Goal: Task Accomplishment & Management: Complete application form

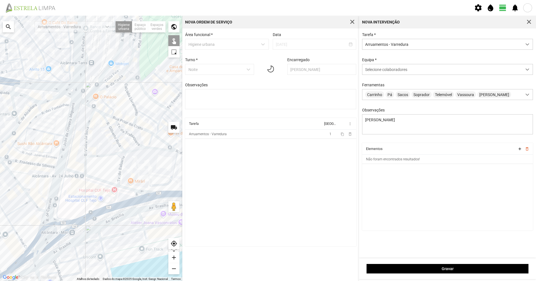
scroll to position [3, 25]
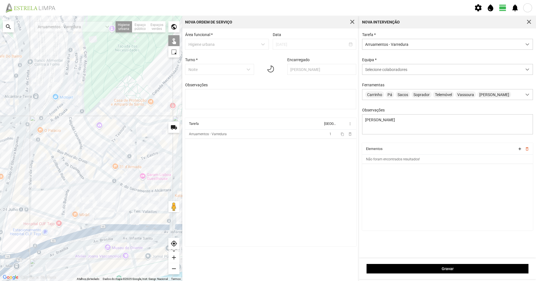
drag, startPoint x: 146, startPoint y: 172, endPoint x: 88, endPoint y: 206, distance: 67.5
click at [88, 206] on div at bounding box center [91, 148] width 182 height 265
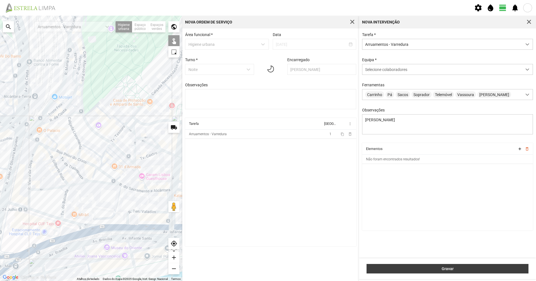
click at [467, 270] on span "Gravar" at bounding box center [447, 268] width 156 height 4
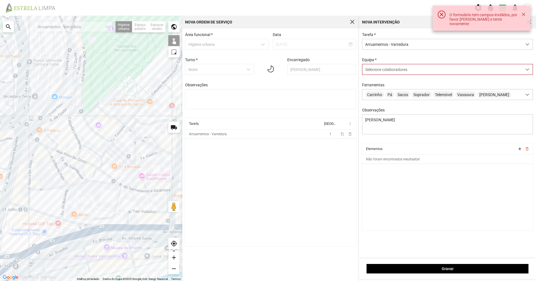
click at [530, 21] on div "O formulário tem campos inválidos, por favor [PERSON_NAME] e tente novamente" at bounding box center [481, 18] width 98 height 25
click at [529, 21] on div "O formulário tem campos inválidos, por favor [PERSON_NAME] e tente novamente" at bounding box center [481, 18] width 98 height 25
click at [530, 21] on span "button" at bounding box center [528, 22] width 5 height 5
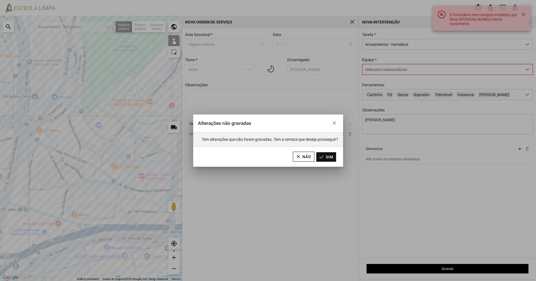
click at [327, 154] on button "Sim" at bounding box center [326, 156] width 20 height 9
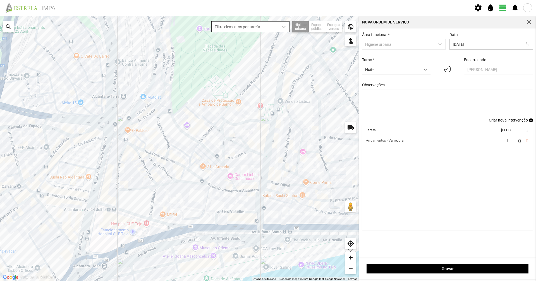
click at [286, 29] on div "dropdown trigger" at bounding box center [283, 26] width 11 height 10
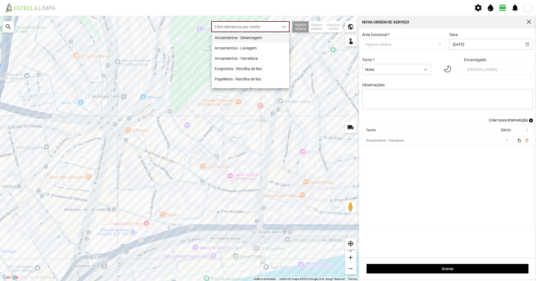
click at [280, 35] on li "Arruamentos - Deservagem" at bounding box center [250, 37] width 78 height 10
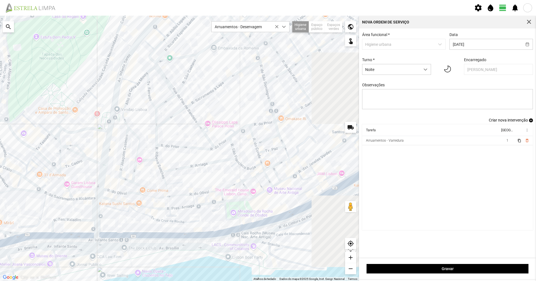
drag, startPoint x: 321, startPoint y: 78, endPoint x: 129, endPoint y: 81, distance: 191.4
click at [129, 81] on div at bounding box center [179, 148] width 359 height 265
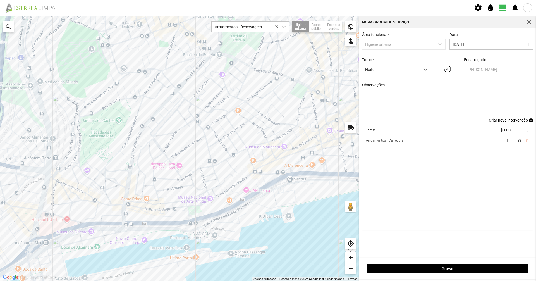
drag, startPoint x: 200, startPoint y: 105, endPoint x: 230, endPoint y: 143, distance: 48.3
click at [230, 143] on div at bounding box center [179, 148] width 359 height 265
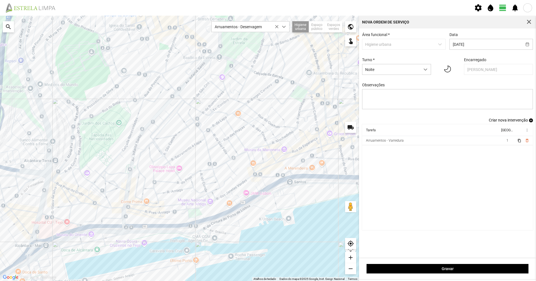
drag, startPoint x: 261, startPoint y: 85, endPoint x: 262, endPoint y: 88, distance: 3.8
click at [262, 88] on div at bounding box center [179, 148] width 359 height 265
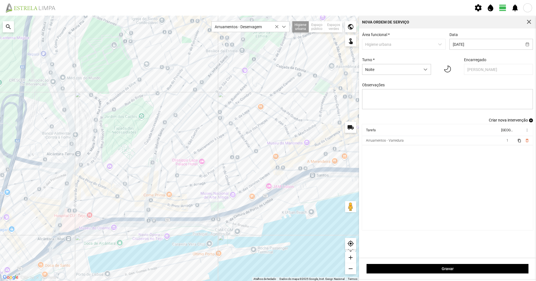
drag, startPoint x: 90, startPoint y: 217, endPoint x: 113, endPoint y: 205, distance: 26.1
click at [113, 205] on div at bounding box center [179, 148] width 359 height 265
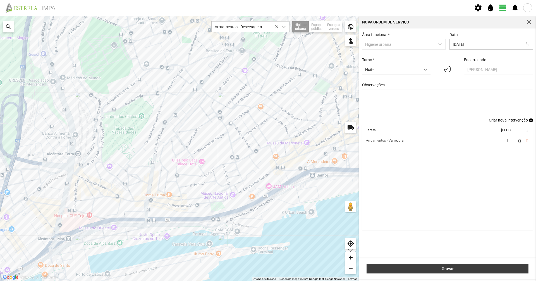
click at [463, 267] on span "Gravar" at bounding box center [447, 268] width 156 height 4
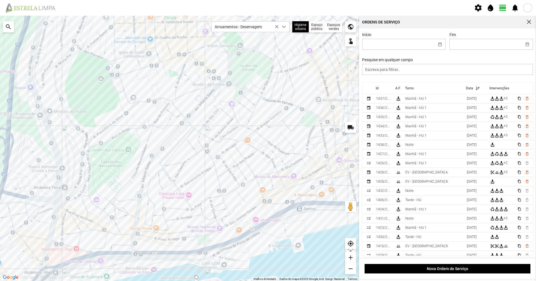
drag, startPoint x: 144, startPoint y: 118, endPoint x: 130, endPoint y: 153, distance: 37.6
click at [130, 153] on div at bounding box center [179, 148] width 359 height 265
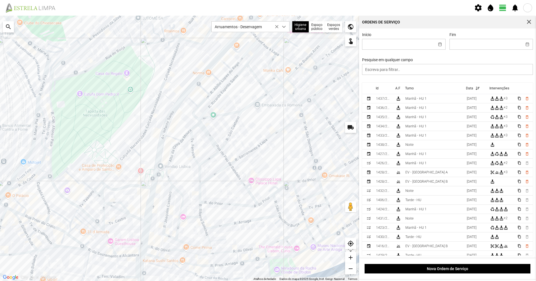
drag, startPoint x: 104, startPoint y: 225, endPoint x: 118, endPoint y: 220, distance: 14.2
click at [118, 220] on div at bounding box center [179, 148] width 359 height 265
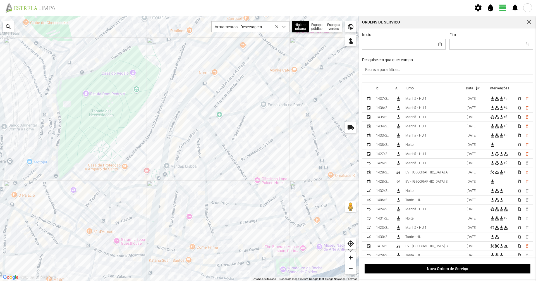
click at [116, 215] on div at bounding box center [179, 148] width 359 height 265
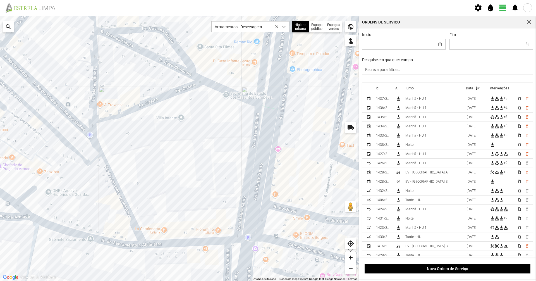
drag, startPoint x: 219, startPoint y: 229, endPoint x: 227, endPoint y: 102, distance: 126.6
click at [227, 102] on div at bounding box center [179, 148] width 359 height 265
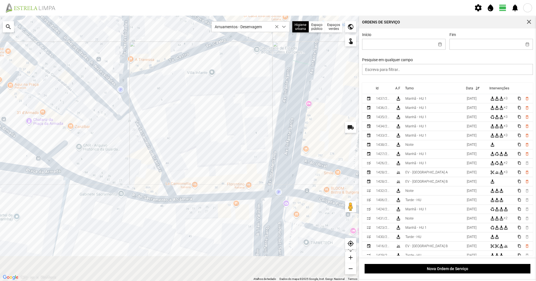
drag, startPoint x: 200, startPoint y: 169, endPoint x: 236, endPoint y: 127, distance: 55.8
click at [236, 127] on div at bounding box center [179, 148] width 359 height 265
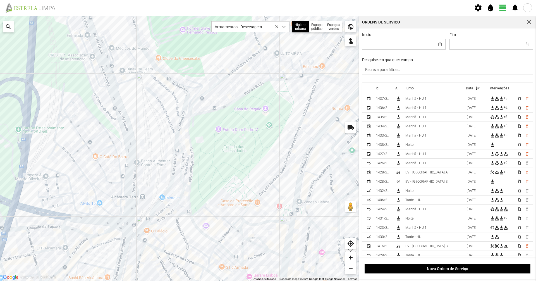
drag, startPoint x: 145, startPoint y: 134, endPoint x: 176, endPoint y: 249, distance: 118.8
click at [176, 249] on div at bounding box center [179, 148] width 359 height 265
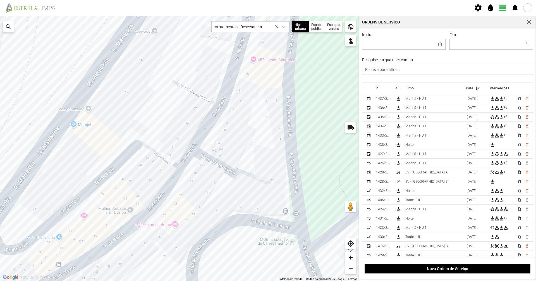
drag, startPoint x: 187, startPoint y: 79, endPoint x: 191, endPoint y: 106, distance: 27.1
click at [191, 105] on div at bounding box center [179, 148] width 359 height 265
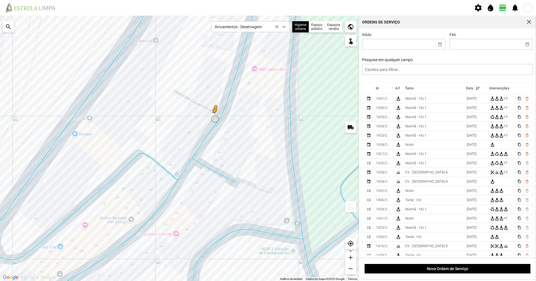
drag, startPoint x: 348, startPoint y: 206, endPoint x: 215, endPoint y: 118, distance: 160.2
click at [215, 118] on div "Para ativar a funcionalidade de arrastar com o teclado, prima Alt + Enter. Quan…" at bounding box center [179, 148] width 359 height 265
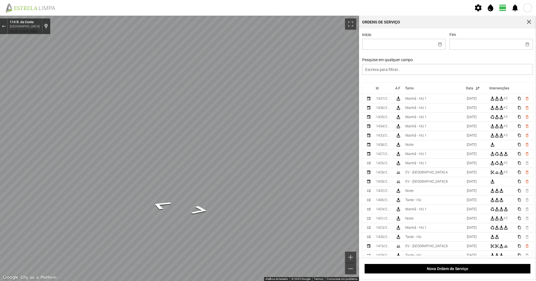
click at [33, 30] on link "Ver no Google Maps" at bounding box center [24, 31] width 28 height 4
click at [4, 26] on div "Sair do Street View" at bounding box center [4, 26] width 4 height 3
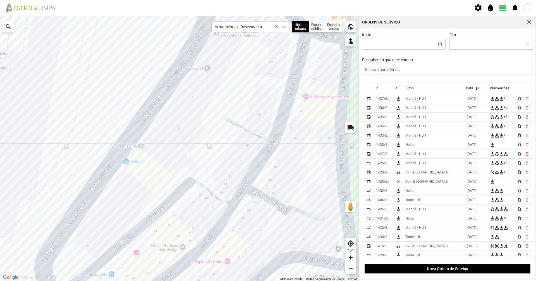
drag, startPoint x: 141, startPoint y: 76, endPoint x: 189, endPoint y: 102, distance: 54.4
click at [191, 103] on div "A carregar..." at bounding box center [179, 148] width 359 height 265
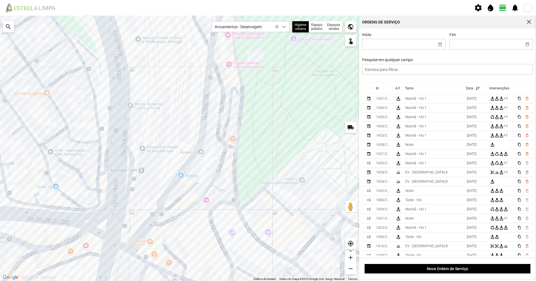
drag, startPoint x: 125, startPoint y: 96, endPoint x: 153, endPoint y: 158, distance: 67.8
click at [153, 158] on div "A carregar..." at bounding box center [179, 148] width 359 height 265
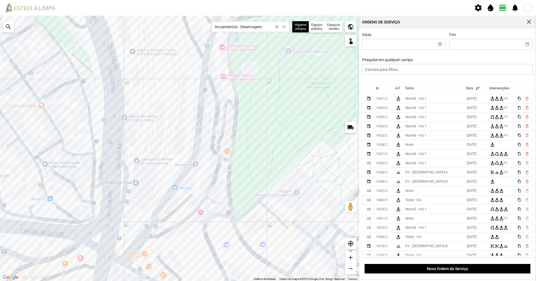
drag, startPoint x: 158, startPoint y: 121, endPoint x: 95, endPoint y: 122, distance: 63.3
click at [95, 121] on div "A carregar..." at bounding box center [179, 148] width 359 height 265
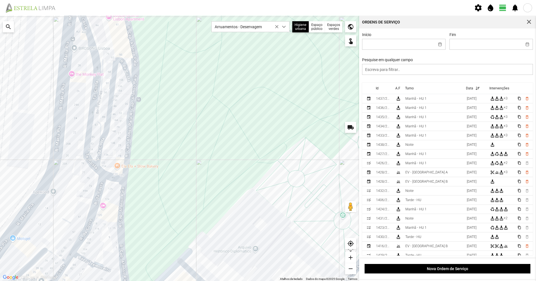
drag, startPoint x: 105, startPoint y: 201, endPoint x: 114, endPoint y: 159, distance: 42.5
click at [109, 158] on div "A carregar..." at bounding box center [179, 148] width 359 height 265
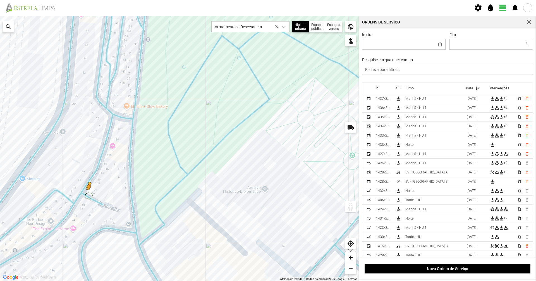
drag, startPoint x: 318, startPoint y: 208, endPoint x: 88, endPoint y: 195, distance: 230.5
click at [88, 195] on div "Para ativar a funcionalidade de arrastar com o teclado, prima Alt + Enter. Quan…" at bounding box center [179, 148] width 359 height 265
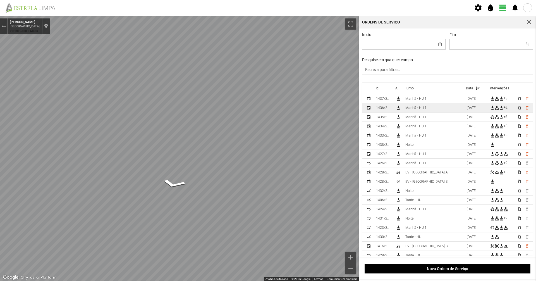
click at [362, 112] on div "Para navegar no mapa com gestos de toque, toque duas vezes sem soltar no mapa e…" at bounding box center [268, 148] width 536 height 265
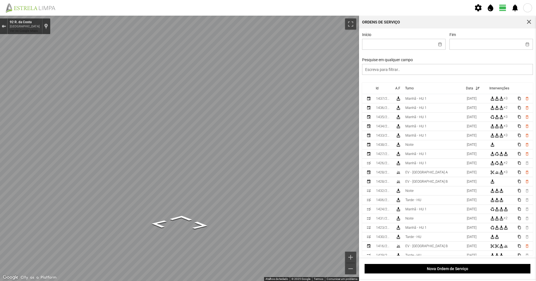
click at [2, 27] on div "Sair do Street View" at bounding box center [4, 26] width 4 height 3
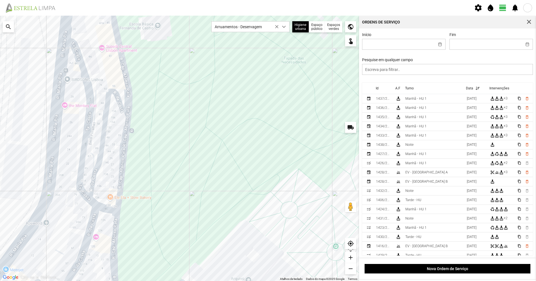
drag, startPoint x: 106, startPoint y: 114, endPoint x: 90, endPoint y: 202, distance: 89.1
click at [90, 202] on div "A carregar..." at bounding box center [179, 148] width 359 height 265
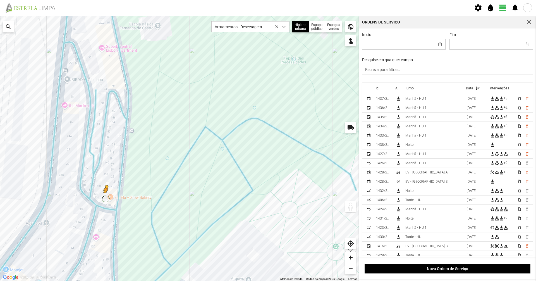
drag, startPoint x: 348, startPoint y: 209, endPoint x: 105, endPoint y: 198, distance: 243.5
click at [105, 198] on div "Para ativar a funcionalidade de arrastar com o teclado, prima Alt + Enter. Quan…" at bounding box center [179, 148] width 359 height 265
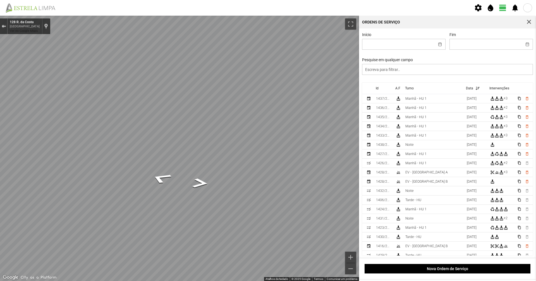
click at [3, 25] on div "Sair do Street View" at bounding box center [4, 26] width 4 height 3
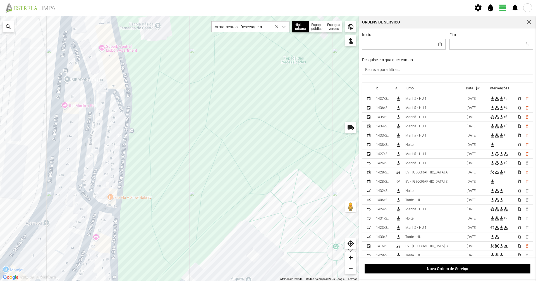
drag, startPoint x: 128, startPoint y: 158, endPoint x: 180, endPoint y: 104, distance: 74.4
click at [180, 103] on div "A carregar..." at bounding box center [179, 148] width 359 height 265
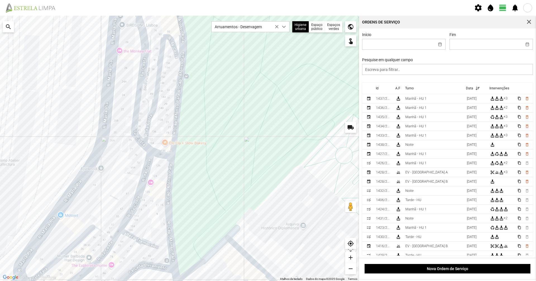
click at [149, 161] on div "A carregar..." at bounding box center [179, 148] width 359 height 265
click at [149, 159] on div "A carregar..." at bounding box center [179, 148] width 359 height 265
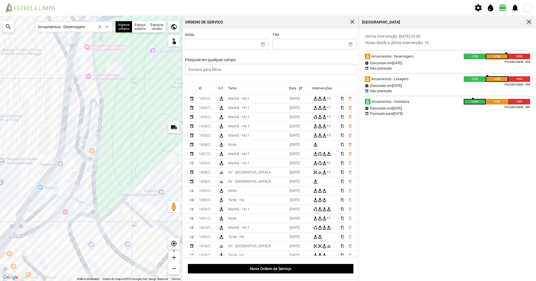
click at [527, 21] on span "button" at bounding box center [528, 22] width 5 height 5
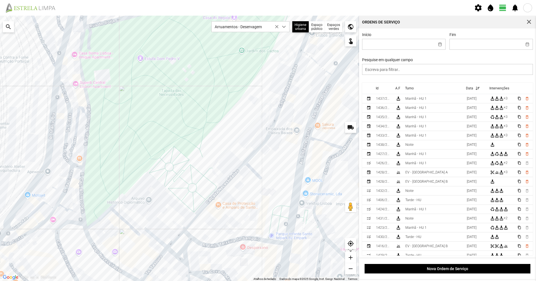
drag, startPoint x: 312, startPoint y: 112, endPoint x: 214, endPoint y: 118, distance: 99.0
click at [214, 118] on div "A carregar..." at bounding box center [179, 148] width 359 height 265
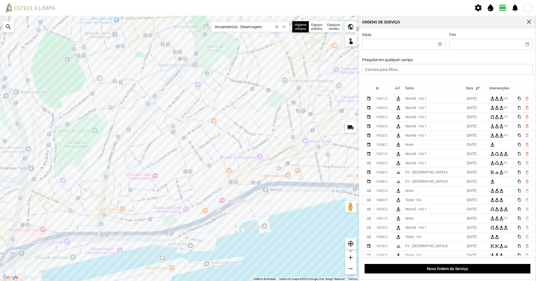
drag, startPoint x: 186, startPoint y: 149, endPoint x: 93, endPoint y: 168, distance: 95.1
click at [94, 167] on div "A carregar..." at bounding box center [179, 148] width 359 height 265
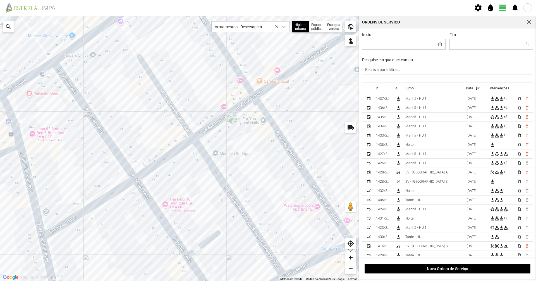
drag, startPoint x: 215, startPoint y: 211, endPoint x: 203, endPoint y: 232, distance: 24.0
click at [203, 232] on div "A carregar..." at bounding box center [179, 148] width 359 height 265
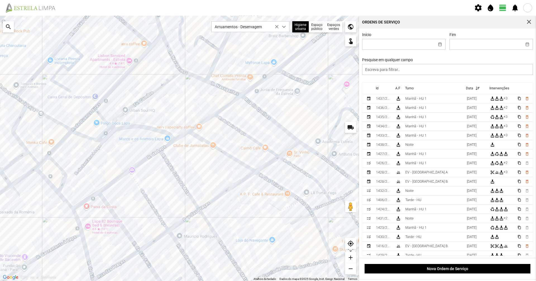
drag, startPoint x: 255, startPoint y: 158, endPoint x: 258, endPoint y: 152, distance: 6.4
click at [258, 152] on div "A carregar..." at bounding box center [179, 148] width 359 height 265
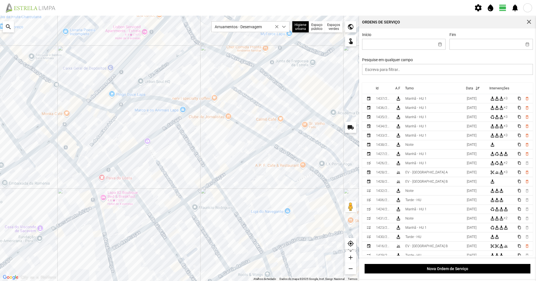
drag, startPoint x: 262, startPoint y: 146, endPoint x: 266, endPoint y: 140, distance: 7.5
click at [266, 140] on div "A carregar..." at bounding box center [179, 148] width 359 height 265
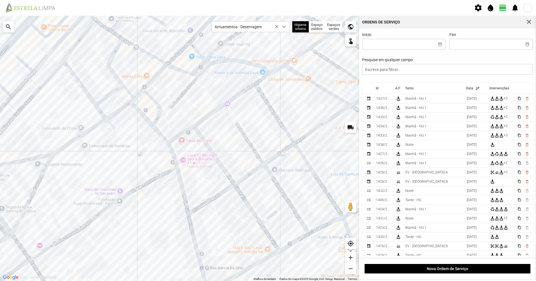
drag, startPoint x: 215, startPoint y: 168, endPoint x: 295, endPoint y: 131, distance: 87.1
click at [295, 131] on div "A carregar..." at bounding box center [179, 148] width 359 height 265
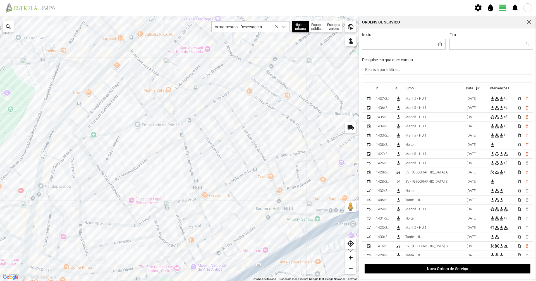
click at [151, 156] on div "A carregar..." at bounding box center [179, 148] width 359 height 265
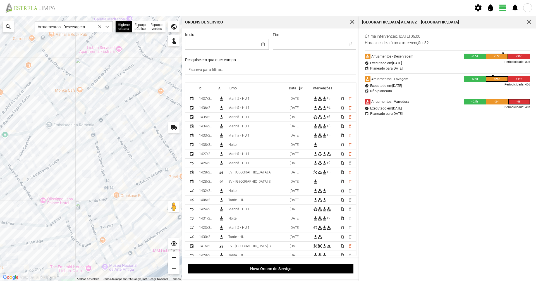
drag, startPoint x: 391, startPoint y: 64, endPoint x: 414, endPoint y: 62, distance: 22.6
click at [414, 62] on div "verified Executado em [DATE]" at bounding box center [447, 63] width 165 height 4
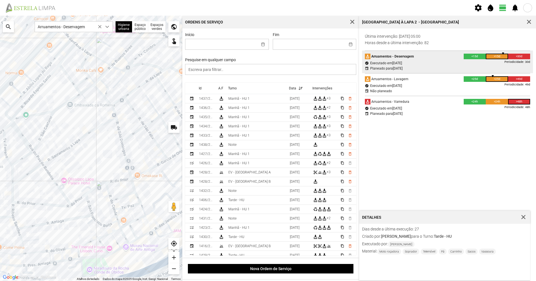
drag, startPoint x: 64, startPoint y: 168, endPoint x: 86, endPoint y: 147, distance: 30.2
click at [86, 147] on div "A carregar..." at bounding box center [91, 148] width 182 height 265
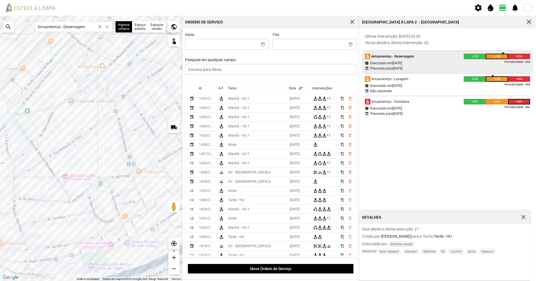
click at [530, 21] on span "button" at bounding box center [528, 22] width 5 height 5
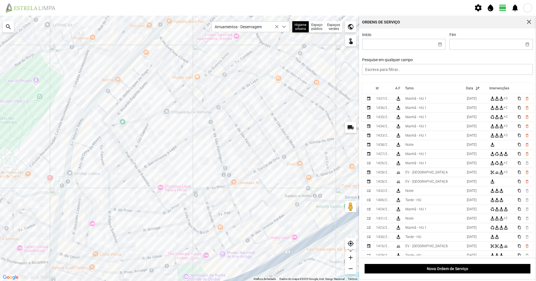
drag, startPoint x: 239, startPoint y: 140, endPoint x: 242, endPoint y: 144, distance: 4.6
click at [242, 144] on div "A carregar..." at bounding box center [179, 148] width 359 height 265
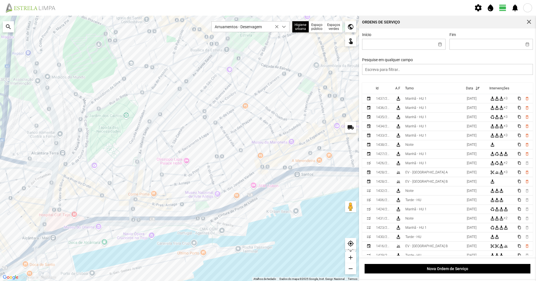
drag, startPoint x: 217, startPoint y: 146, endPoint x: 202, endPoint y: 143, distance: 15.3
click at [202, 143] on div "A carregar..." at bounding box center [179, 148] width 359 height 265
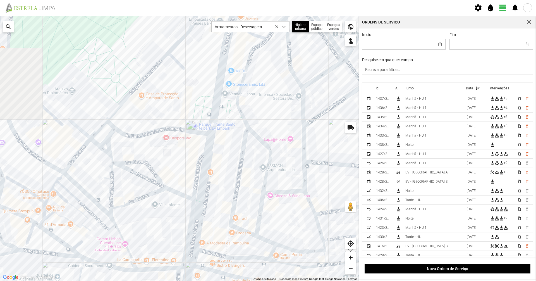
drag, startPoint x: 188, startPoint y: 213, endPoint x: 200, endPoint y: 214, distance: 12.0
click at [200, 214] on div "A carregar..." at bounding box center [179, 148] width 359 height 265
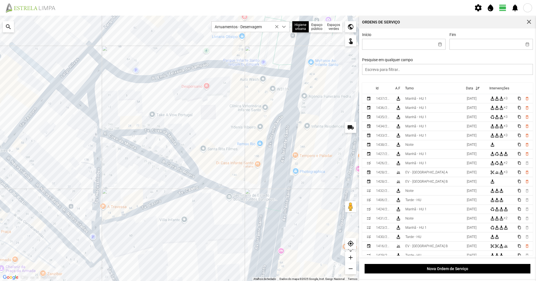
drag, startPoint x: 189, startPoint y: 204, endPoint x: 224, endPoint y: 213, distance: 36.7
click at [224, 213] on div "A carregar..." at bounding box center [179, 148] width 359 height 265
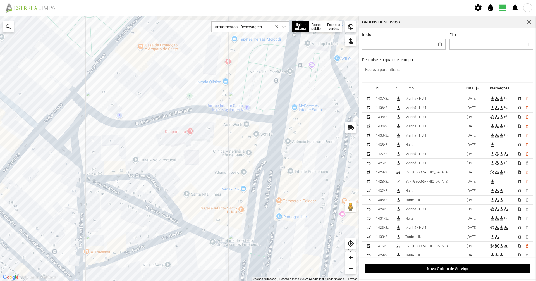
drag, startPoint x: 244, startPoint y: 113, endPoint x: 228, endPoint y: 156, distance: 46.2
click at [228, 156] on div "A carregar..." at bounding box center [179, 148] width 359 height 265
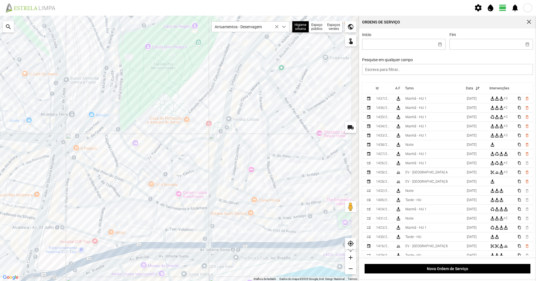
drag, startPoint x: 209, startPoint y: 101, endPoint x: 191, endPoint y: 122, distance: 27.3
click at [191, 122] on div "A carregar..." at bounding box center [179, 148] width 359 height 265
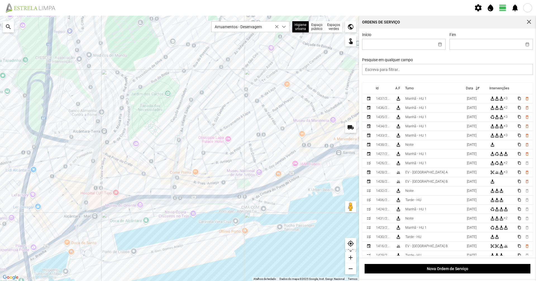
drag, startPoint x: 268, startPoint y: 109, endPoint x: 249, endPoint y: 121, distance: 22.5
click at [249, 121] on div "A carregar..." at bounding box center [179, 148] width 359 height 265
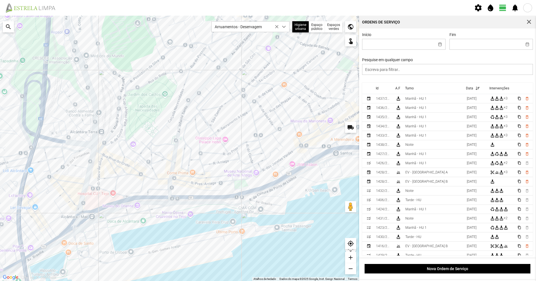
click at [197, 127] on div "A carregar..." at bounding box center [179, 148] width 359 height 265
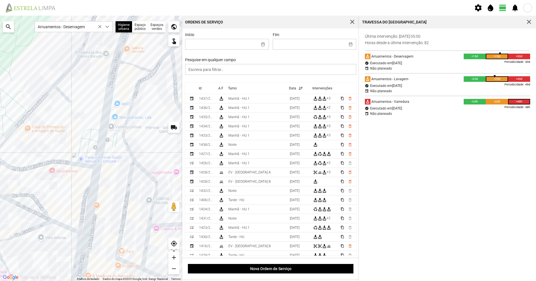
click at [137, 85] on div "A carregar..." at bounding box center [91, 148] width 182 height 265
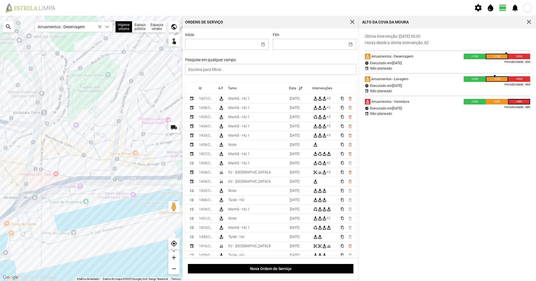
click at [105, 110] on div "A carregar..." at bounding box center [91, 148] width 182 height 265
click at [68, 112] on div "A carregar..." at bounding box center [91, 148] width 182 height 265
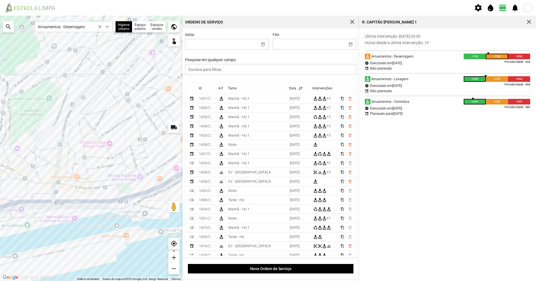
drag, startPoint x: 161, startPoint y: 109, endPoint x: 102, endPoint y: 130, distance: 62.8
click at [102, 130] on div "A carregar..." at bounding box center [91, 148] width 182 height 265
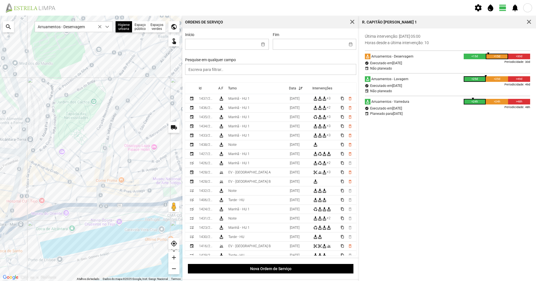
drag, startPoint x: 42, startPoint y: 118, endPoint x: 86, endPoint y: 121, distance: 44.7
click at [86, 121] on div "A carregar..." at bounding box center [91, 148] width 182 height 265
click at [46, 119] on div "A carregar..." at bounding box center [91, 148] width 182 height 265
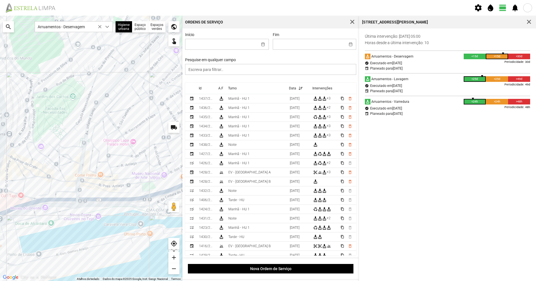
drag, startPoint x: 111, startPoint y: 106, endPoint x: 89, endPoint y: 100, distance: 22.2
click at [89, 100] on div "A carregar..." at bounding box center [91, 148] width 182 height 265
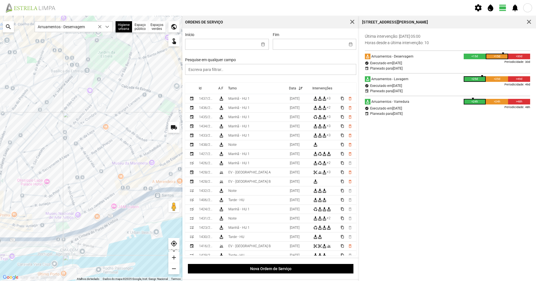
drag, startPoint x: 142, startPoint y: 107, endPoint x: 50, endPoint y: 149, distance: 100.7
click at [51, 151] on div "A carregar..." at bounding box center [91, 148] width 182 height 265
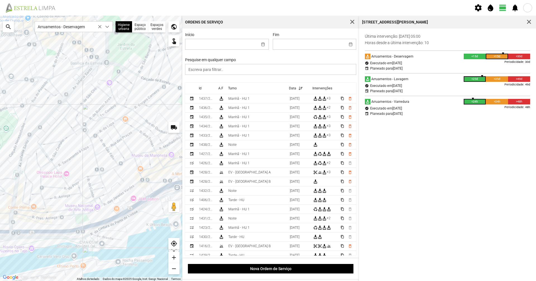
drag, startPoint x: 64, startPoint y: 165, endPoint x: 100, endPoint y: 147, distance: 40.4
click at [100, 147] on div "A carregar..." at bounding box center [91, 148] width 182 height 265
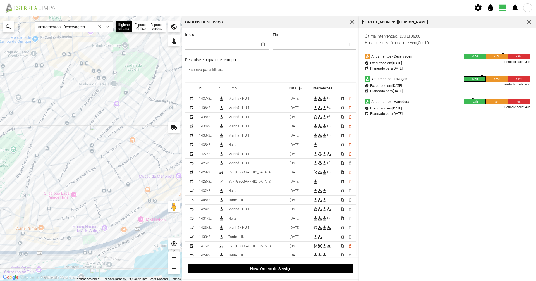
drag, startPoint x: 96, startPoint y: 155, endPoint x: 87, endPoint y: 180, distance: 26.9
click at [87, 180] on div "A carregar..." at bounding box center [91, 148] width 182 height 265
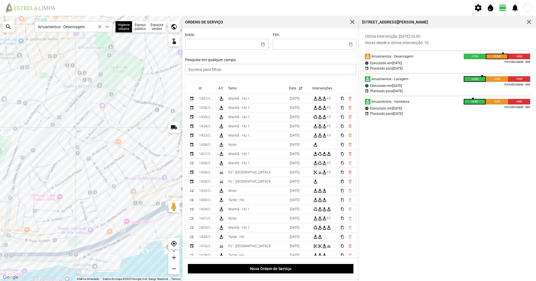
drag, startPoint x: 133, startPoint y: 47, endPoint x: 122, endPoint y: 63, distance: 18.9
click at [122, 63] on div "A carregar..." at bounding box center [91, 148] width 182 height 265
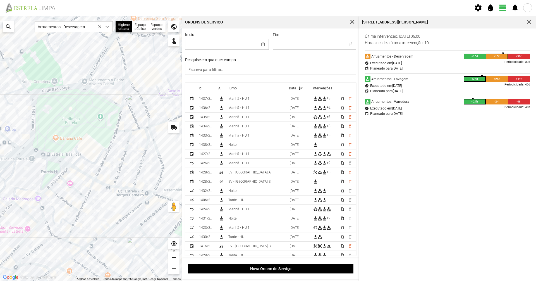
drag, startPoint x: 99, startPoint y: 115, endPoint x: 132, endPoint y: 101, distance: 35.7
click at [132, 101] on div "A carregar..." at bounding box center [91, 148] width 182 height 265
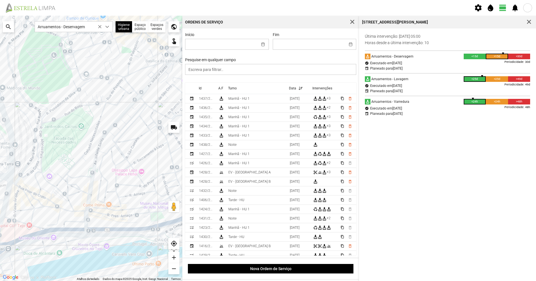
drag, startPoint x: 78, startPoint y: 158, endPoint x: 157, endPoint y: 137, distance: 81.4
click at [157, 137] on div "A carregar..." at bounding box center [91, 148] width 182 height 265
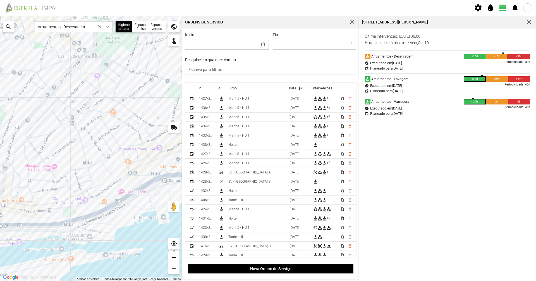
drag, startPoint x: 146, startPoint y: 129, endPoint x: 50, endPoint y: 124, distance: 96.1
click at [50, 124] on div "A carregar..." at bounding box center [91, 148] width 182 height 265
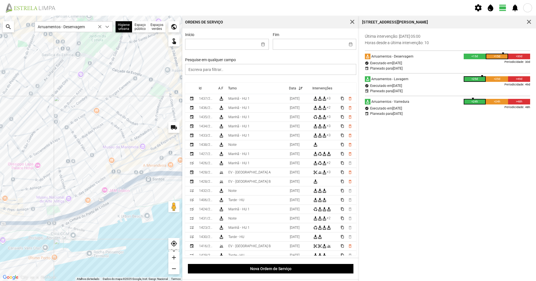
drag, startPoint x: 130, startPoint y: 136, endPoint x: 113, endPoint y: 135, distance: 17.1
click at [113, 135] on div "A carregar..." at bounding box center [91, 148] width 182 height 265
click at [37, 101] on div "A carregar..." at bounding box center [91, 148] width 182 height 265
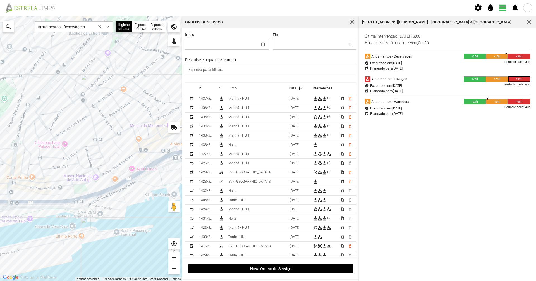
drag, startPoint x: 72, startPoint y: 133, endPoint x: 78, endPoint y: 127, distance: 7.5
click at [78, 127] on div "A carregar..." at bounding box center [91, 148] width 182 height 265
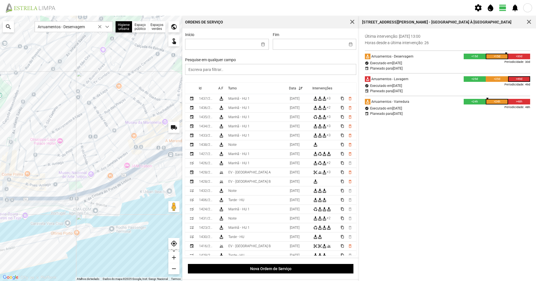
drag, startPoint x: 72, startPoint y: 110, endPoint x: 66, endPoint y: 106, distance: 7.1
click at [66, 106] on div "A carregar..." at bounding box center [91, 148] width 182 height 265
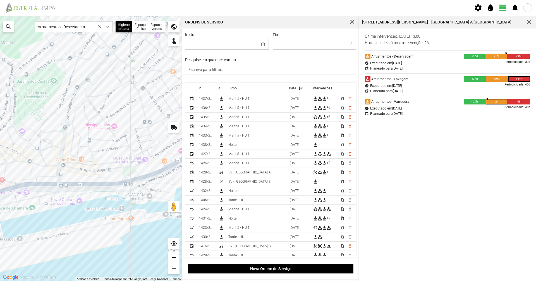
drag, startPoint x: 66, startPoint y: 108, endPoint x: 123, endPoint y: 93, distance: 58.9
click at [123, 93] on div "A carregar..." at bounding box center [91, 148] width 182 height 265
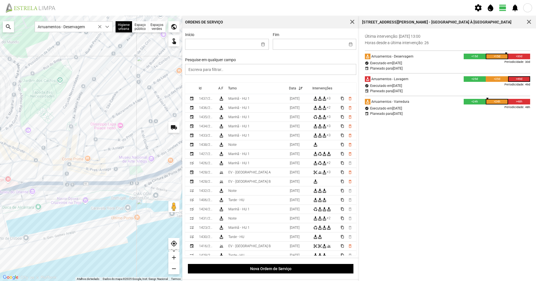
drag, startPoint x: 109, startPoint y: 101, endPoint x: 168, endPoint y: 88, distance: 60.2
click at [168, 88] on div "A carregar..." at bounding box center [91, 148] width 182 height 265
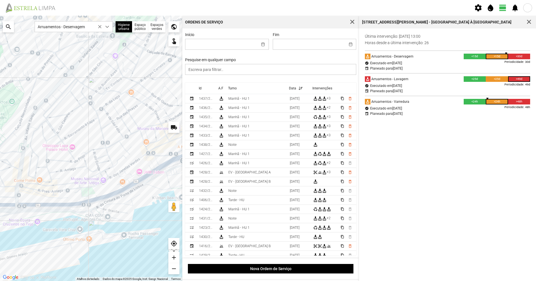
drag, startPoint x: 170, startPoint y: 86, endPoint x: 75, endPoint y: 127, distance: 103.0
click at [69, 122] on div "A carregar..." at bounding box center [91, 148] width 182 height 265
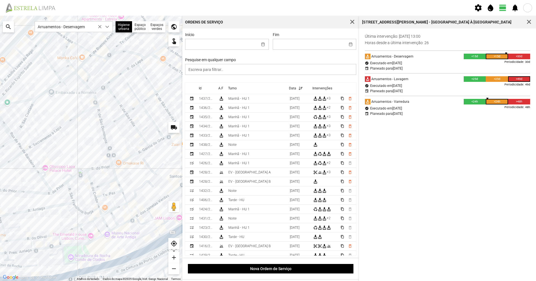
click at [121, 127] on div "A carregar..." at bounding box center [91, 148] width 182 height 265
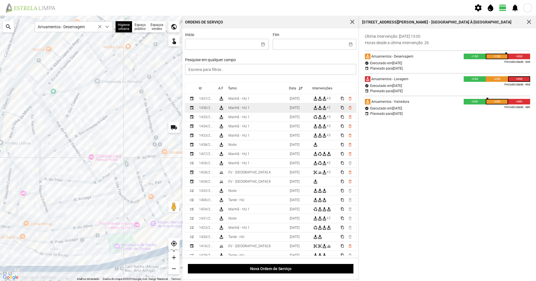
drag, startPoint x: 85, startPoint y: 139, endPoint x: 211, endPoint y: 105, distance: 131.2
click at [211, 105] on div "Para navegar no mapa com gestos de toque, toque duas vezes sem soltar no mapa e…" at bounding box center [268, 148] width 536 height 265
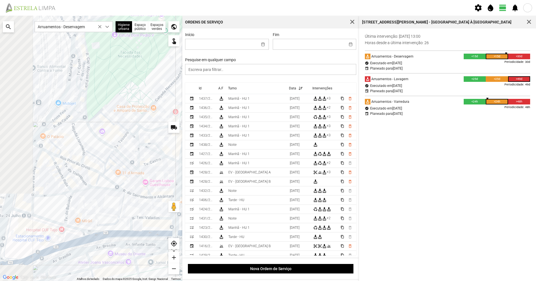
drag, startPoint x: 149, startPoint y: 151, endPoint x: 137, endPoint y: 157, distance: 13.7
click at [150, 151] on div "A carregar..." at bounding box center [91, 148] width 182 height 265
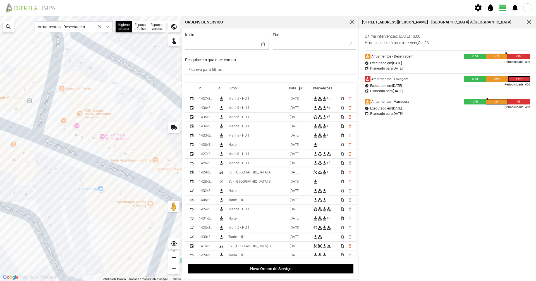
drag, startPoint x: 50, startPoint y: 159, endPoint x: 0, endPoint y: 146, distance: 52.2
click at [0, 146] on div "A carregar..." at bounding box center [91, 148] width 182 height 265
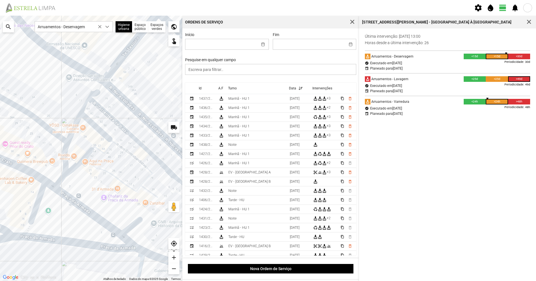
drag, startPoint x: 143, startPoint y: 189, endPoint x: 6, endPoint y: 178, distance: 136.6
click at [6, 178] on div "A carregar..." at bounding box center [91, 148] width 182 height 265
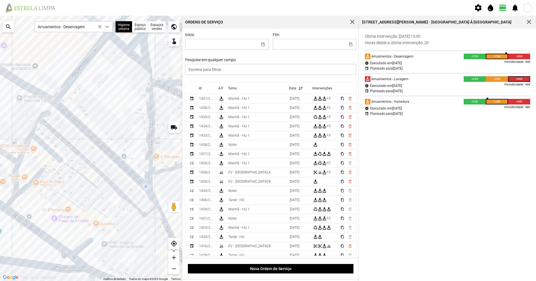
drag, startPoint x: 67, startPoint y: 178, endPoint x: 51, endPoint y: 194, distance: 22.1
click at [51, 194] on div "A carregar..." at bounding box center [91, 148] width 182 height 265
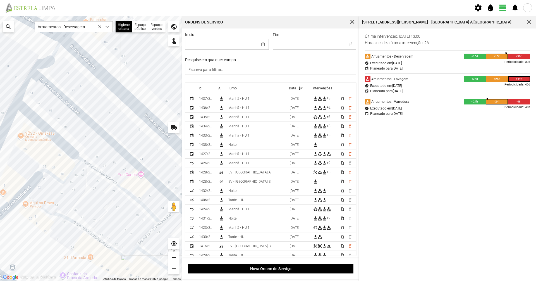
drag, startPoint x: 60, startPoint y: 190, endPoint x: 89, endPoint y: 194, distance: 29.9
click at [89, 194] on div "A carregar..." at bounding box center [91, 148] width 182 height 265
click at [90, 168] on div "A carregar..." at bounding box center [91, 148] width 182 height 265
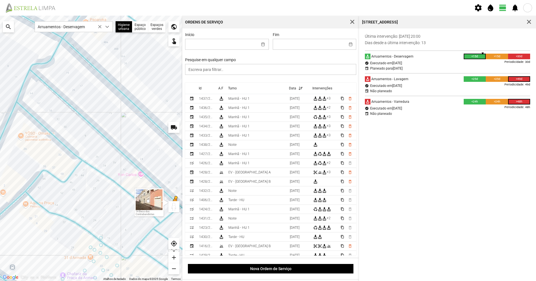
click at [174, 209] on button "Arraste o Pegman para o mapa para abrir o Street View" at bounding box center [173, 206] width 11 height 11
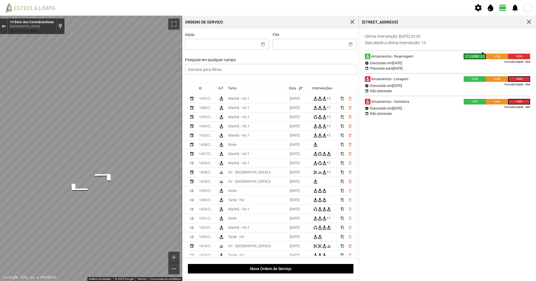
click at [2, 26] on div "Sair do Street View" at bounding box center [4, 26] width 4 height 3
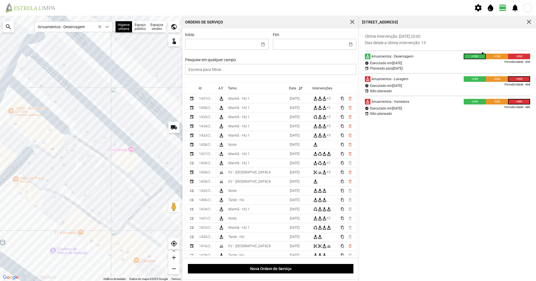
drag, startPoint x: 98, startPoint y: 182, endPoint x: 61, endPoint y: 131, distance: 63.3
click at [61, 131] on div "A carregar..." at bounding box center [91, 148] width 182 height 265
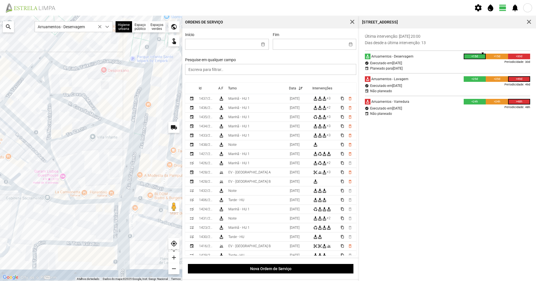
drag, startPoint x: 139, startPoint y: 158, endPoint x: 87, endPoint y: 167, distance: 52.6
click at [90, 172] on div "A carregar..." at bounding box center [91, 148] width 182 height 265
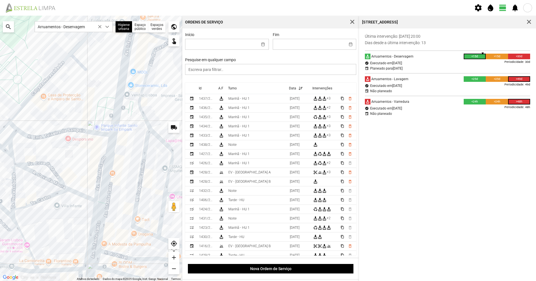
drag, startPoint x: 117, startPoint y: 98, endPoint x: 62, endPoint y: 135, distance: 65.8
click at [81, 167] on div "A carregar..." at bounding box center [91, 148] width 182 height 265
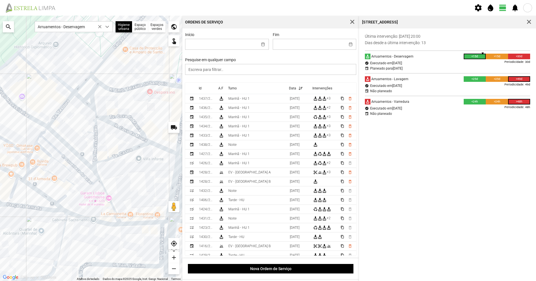
drag, startPoint x: 72, startPoint y: 195, endPoint x: 155, endPoint y: 159, distance: 90.8
click at [155, 159] on div "A carregar..." at bounding box center [91, 148] width 182 height 265
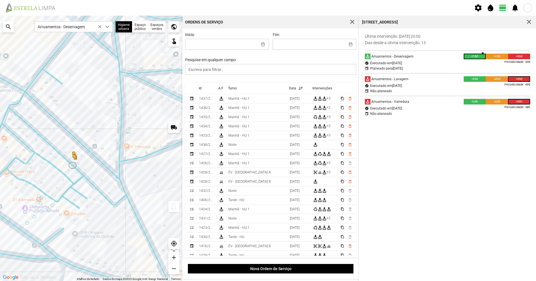
drag, startPoint x: 172, startPoint y: 208, endPoint x: 70, endPoint y: 163, distance: 111.3
click at [70, 163] on div "Para ativar a funcionalidade de arrastar com o teclado, prima Alt + Enter. Quan…" at bounding box center [91, 148] width 182 height 265
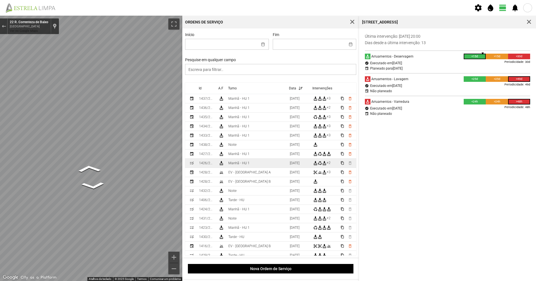
click at [185, 168] on div "Para navegar no mapa com gestos de toque, toque duas vezes sem soltar no mapa e…" at bounding box center [268, 148] width 536 height 265
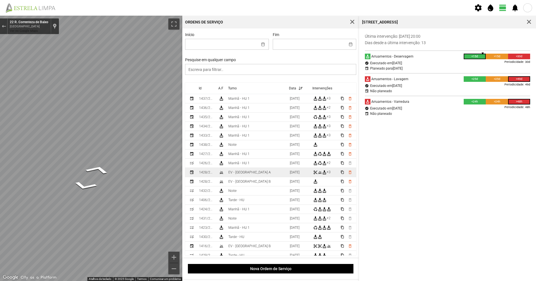
click at [209, 173] on div "Para navegar no mapa com gestos de toque, toque duas vezes sem soltar no mapa e…" at bounding box center [268, 148] width 536 height 265
click at [22, 30] on link "Ver no Google Maps" at bounding box center [24, 31] width 28 height 4
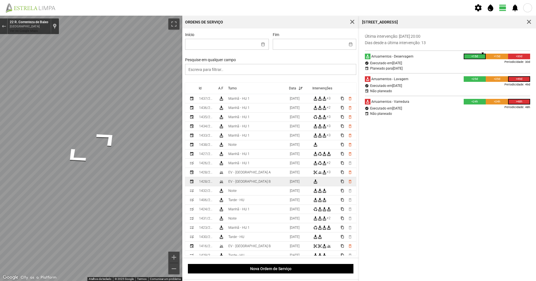
click at [223, 185] on div "Para navegar no mapa com gestos de toque, toque duas vezes sem soltar no mapa e…" at bounding box center [268, 148] width 536 height 265
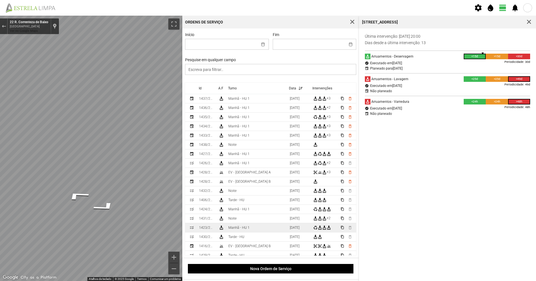
click at [219, 231] on div "Para navegar no mapa com gestos de toque, toque duas vezes sem soltar no mapa e…" at bounding box center [268, 148] width 536 height 265
click at [1, 28] on button "Sair do Street View" at bounding box center [3, 27] width 7 height 8
